Goal: Task Accomplishment & Management: Use online tool/utility

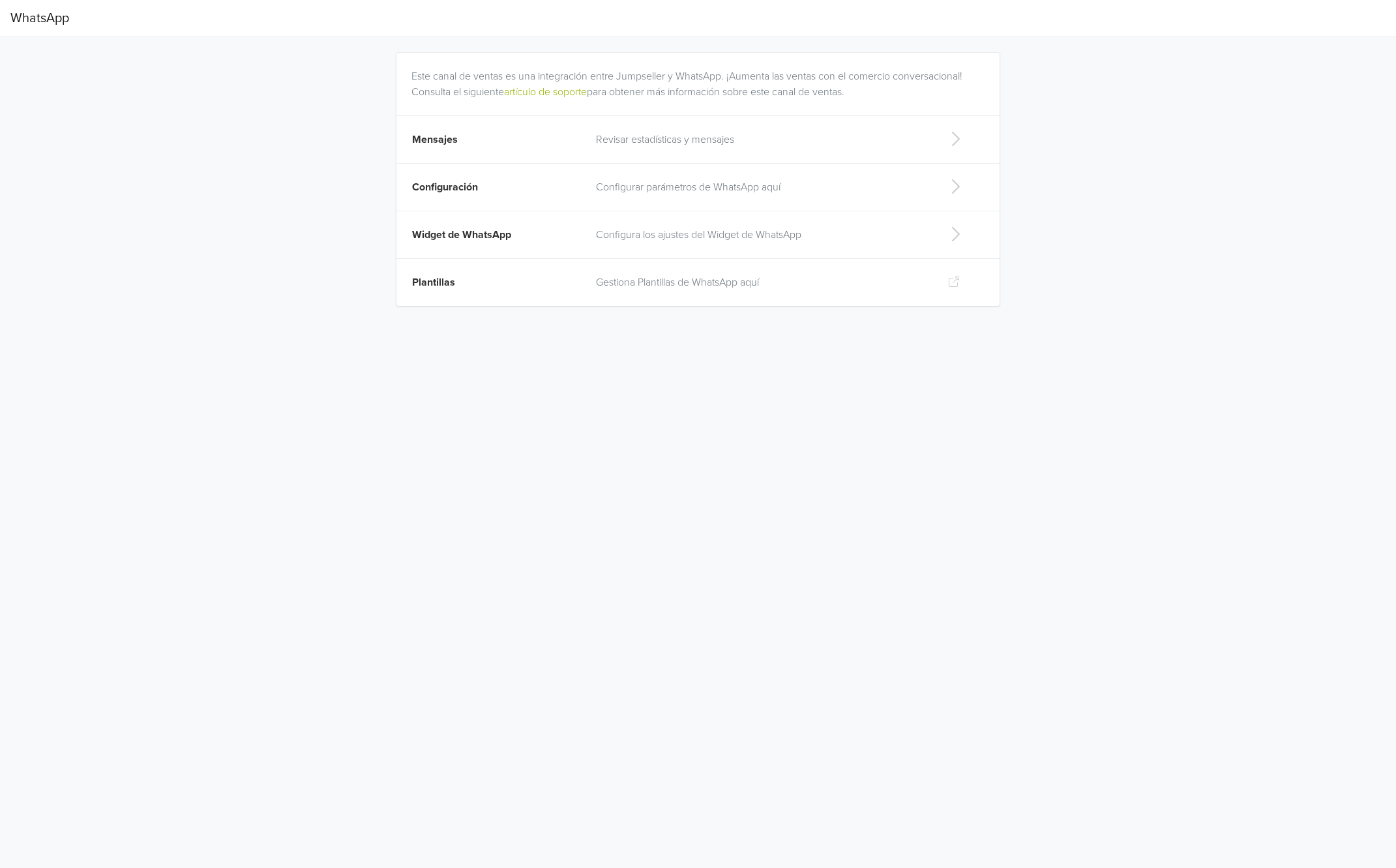
click at [656, 132] on p "Revisar estadísticas y mensajes" at bounding box center [761, 140] width 330 height 16
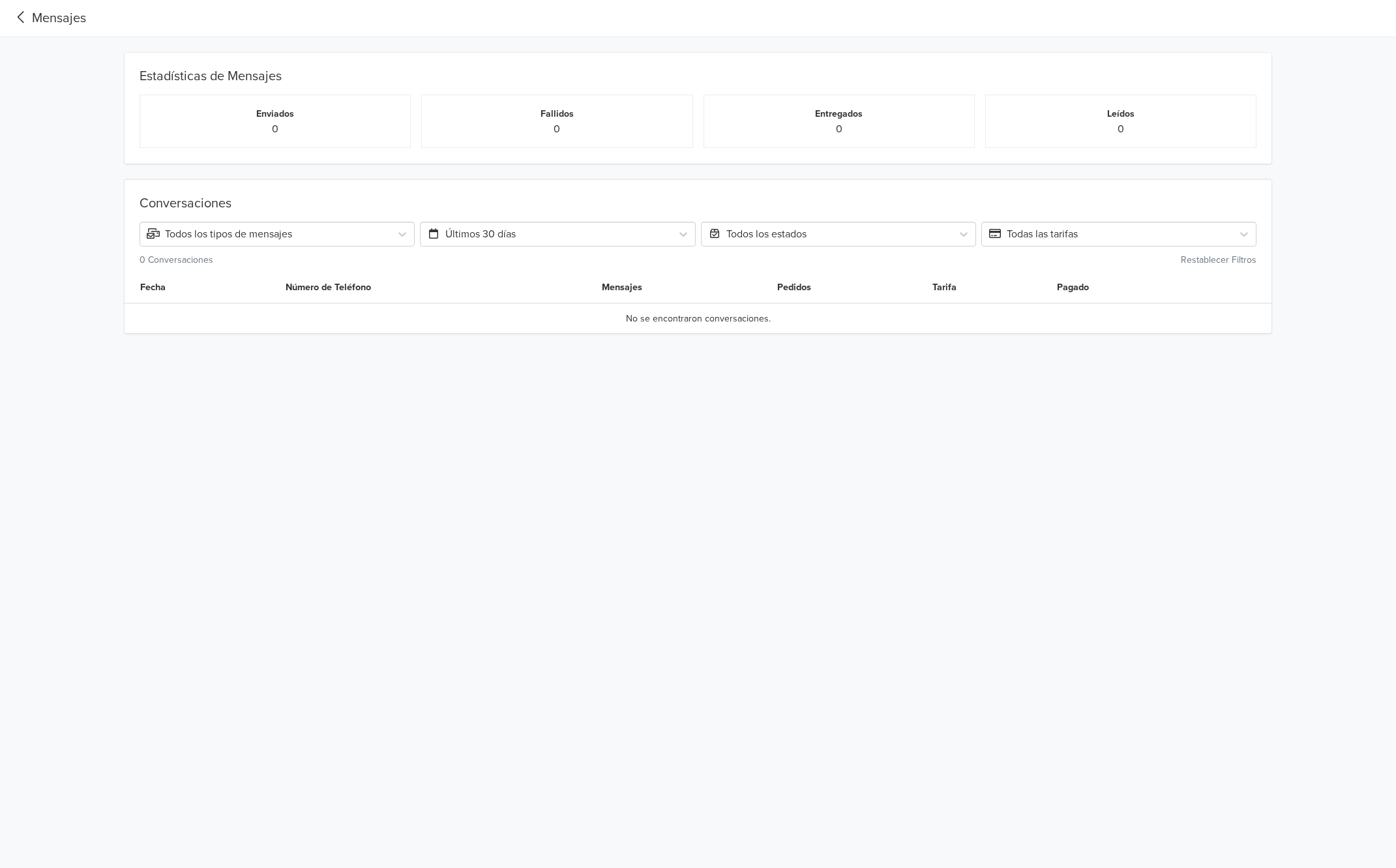
click at [53, 19] on div "Mensajes" at bounding box center [48, 18] width 76 height 19
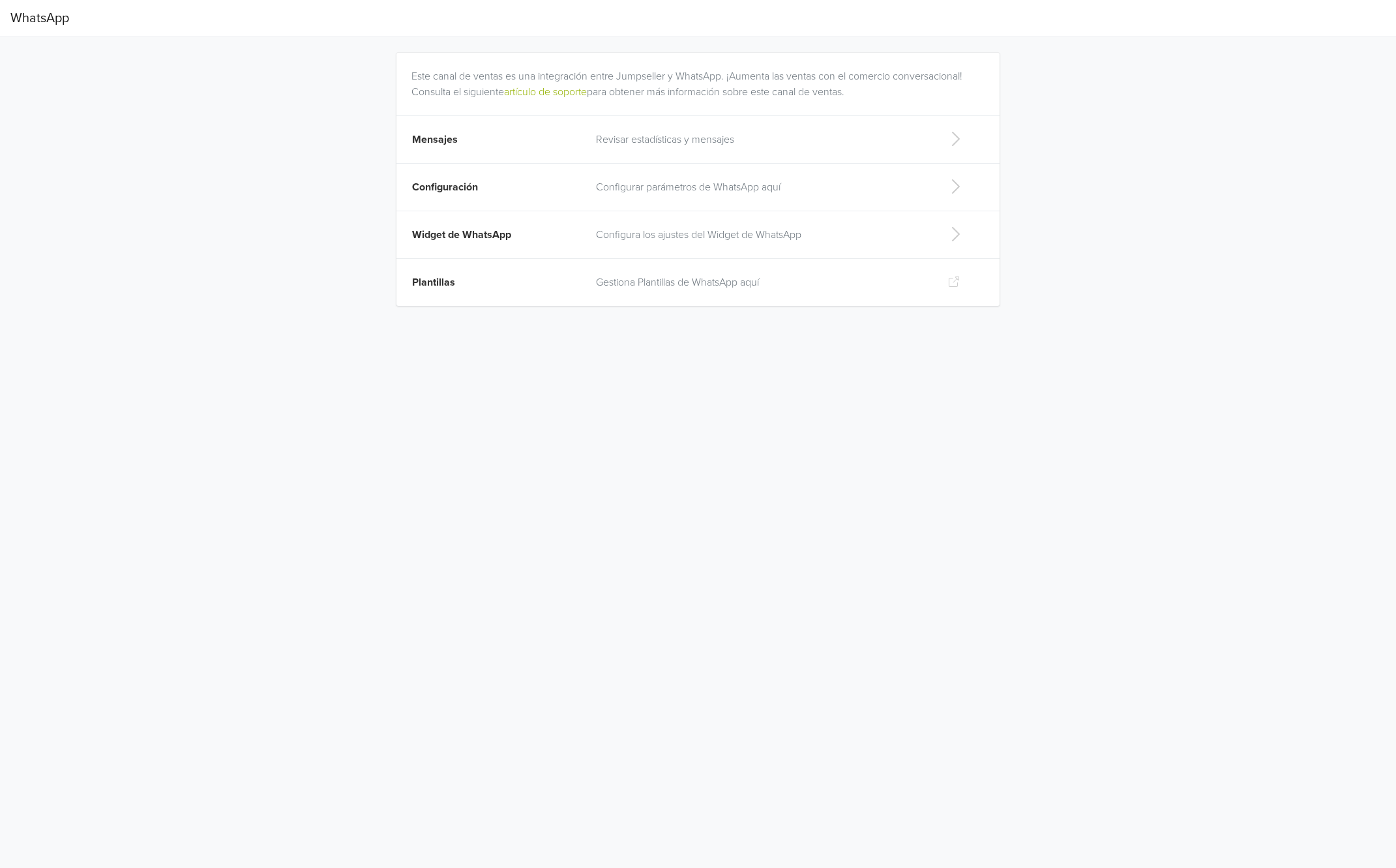
click at [443, 246] on td "Widget de WhatsApp" at bounding box center [493, 234] width 192 height 47
select select "rb"
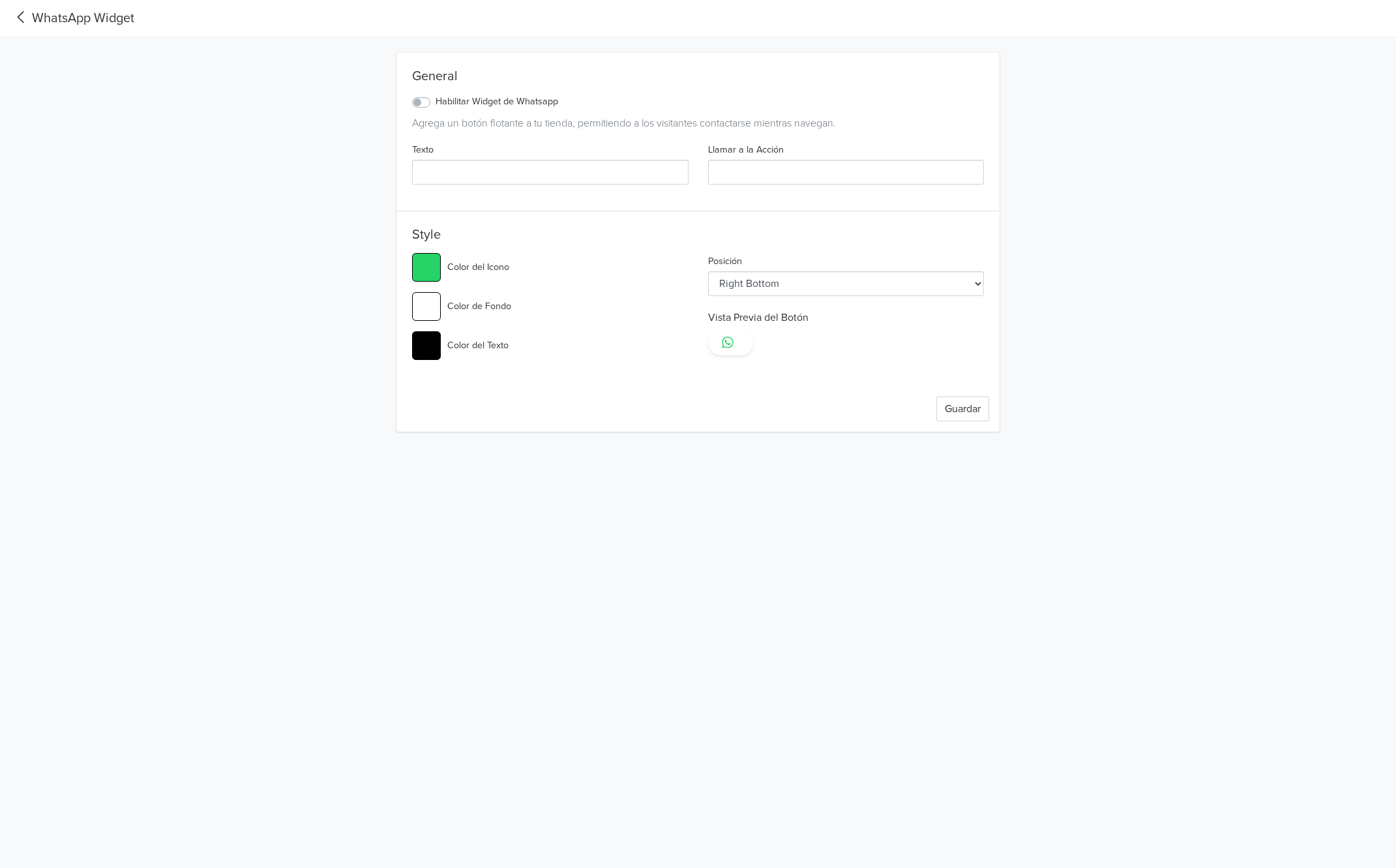
type input "#25d366"
select select "lt"
